Goal: Check status: Check status

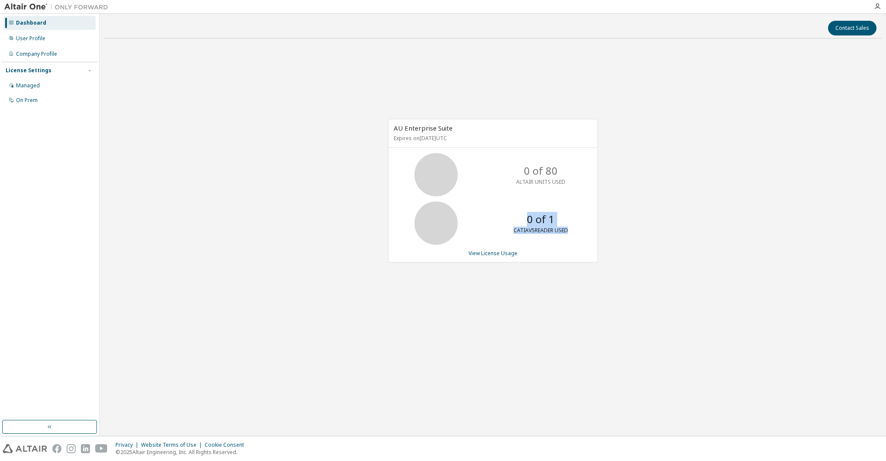
drag, startPoint x: 527, startPoint y: 217, endPoint x: 556, endPoint y: 229, distance: 30.9
click at [571, 215] on div "0 of 1 CATIAV5READER USED" at bounding box center [540, 223] width 69 height 43
click at [553, 232] on p "CATIAV5READER USED" at bounding box center [541, 230] width 55 height 7
drag, startPoint x: 525, startPoint y: 214, endPoint x: 555, endPoint y: 215, distance: 30.3
click at [555, 215] on div "0 of 1 CATIAV5READER USED" at bounding box center [540, 223] width 69 height 43
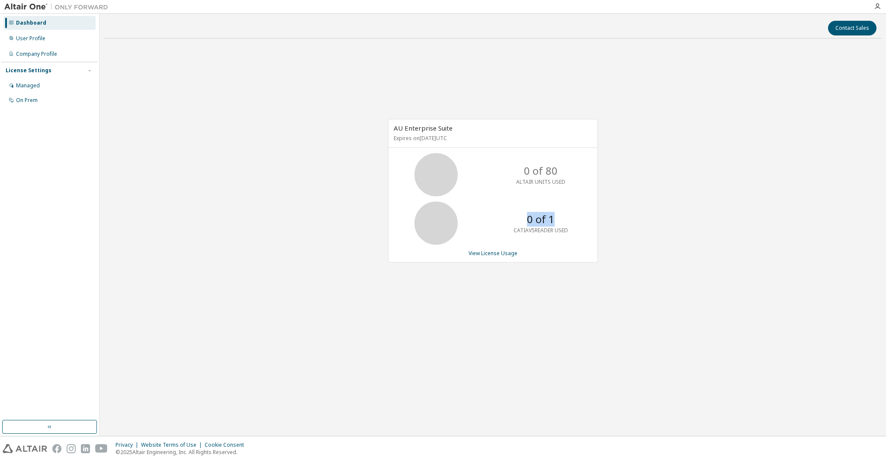
click at [557, 222] on div "0 of 1 CATIAV5READER USED" at bounding box center [540, 223] width 69 height 43
drag, startPoint x: 523, startPoint y: 173, endPoint x: 571, endPoint y: 171, distance: 48.5
click at [571, 171] on div "0 of 80 ALTAIR UNITS USED" at bounding box center [540, 174] width 69 height 43
click at [563, 192] on div "0 of 80 ALTAIR UNITS USED" at bounding box center [540, 174] width 69 height 43
click at [502, 255] on link "View License Usage" at bounding box center [493, 253] width 49 height 7
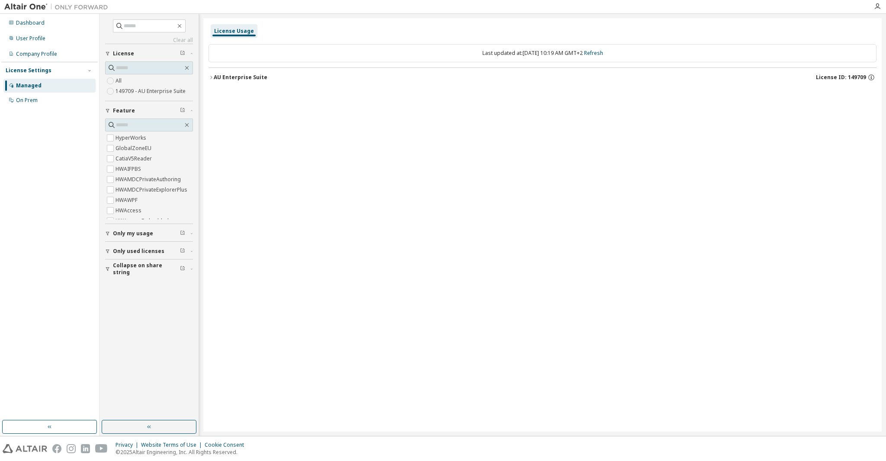
click at [817, 193] on div "License Usage Last updated at: Wed 2025-09-10 10:19 AM GMT+2 Refresh AU Enterpr…" at bounding box center [542, 225] width 679 height 414
click at [58, 26] on div "Dashboard" at bounding box center [49, 23] width 92 height 14
